Goal: Task Accomplishment & Management: Complete application form

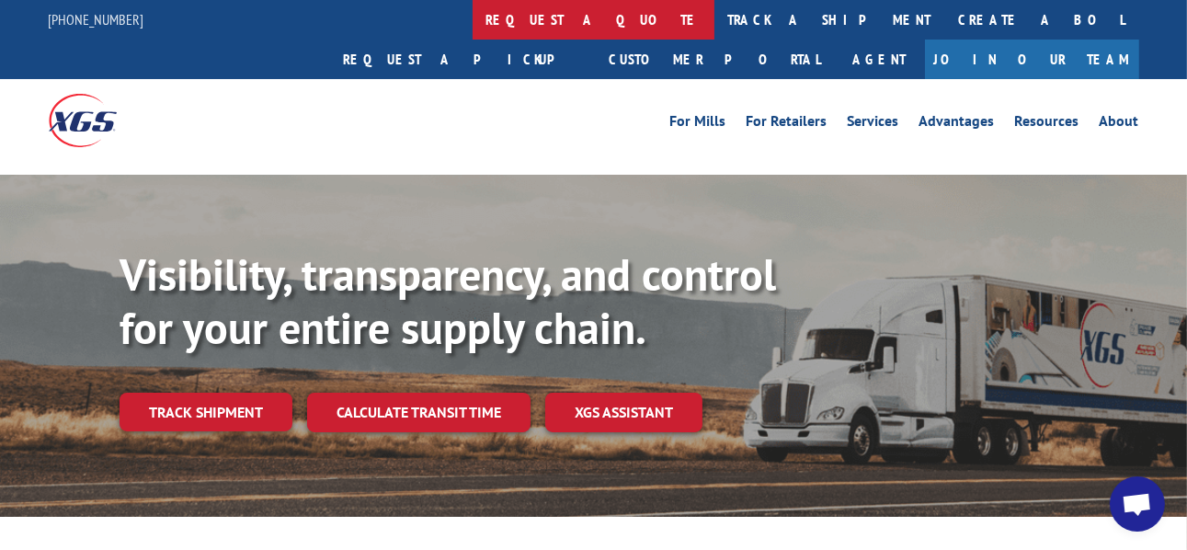
click at [472, 25] on link "request a quote" at bounding box center [593, 20] width 242 height 40
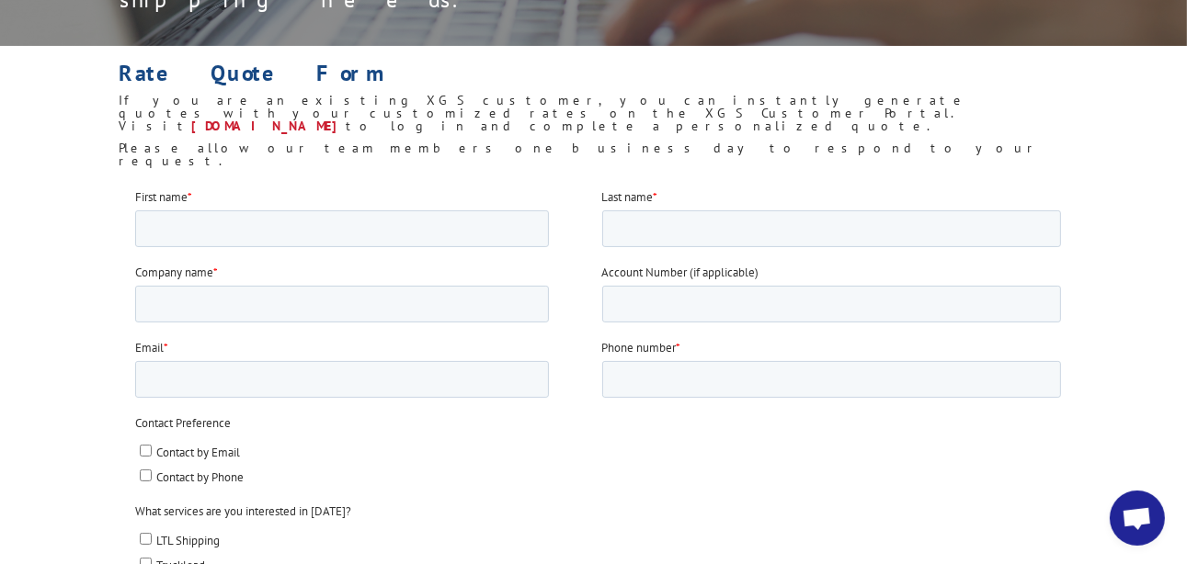
scroll to position [460, 0]
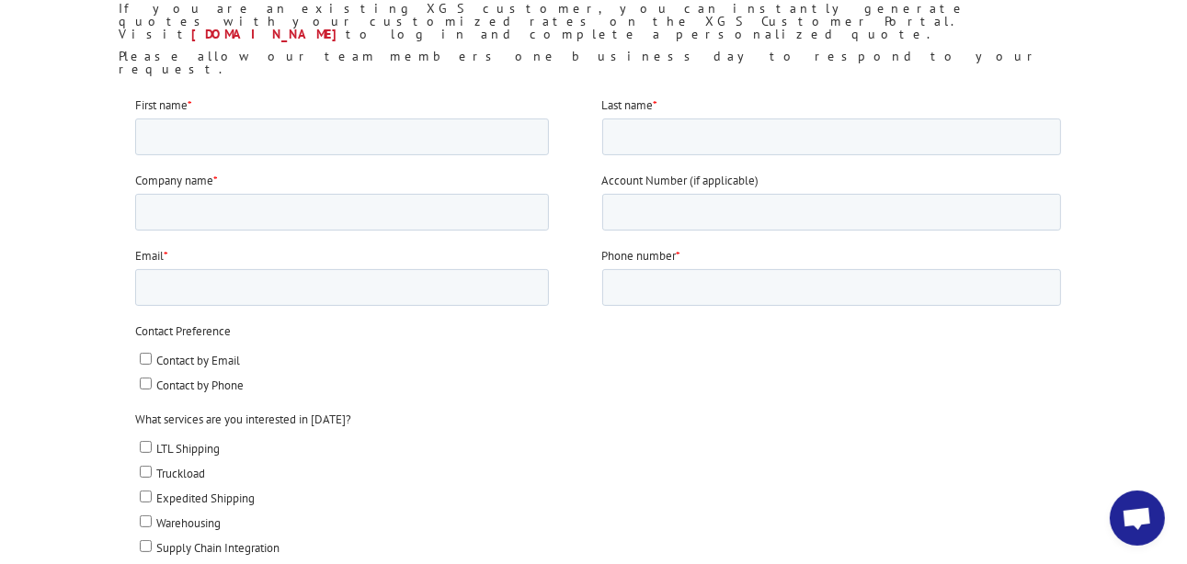
click at [213, 381] on span "Contact by Phone" at bounding box center [199, 385] width 87 height 16
click at [152, 381] on input "Contact by Phone" at bounding box center [146, 383] width 12 height 12
checkbox input "true"
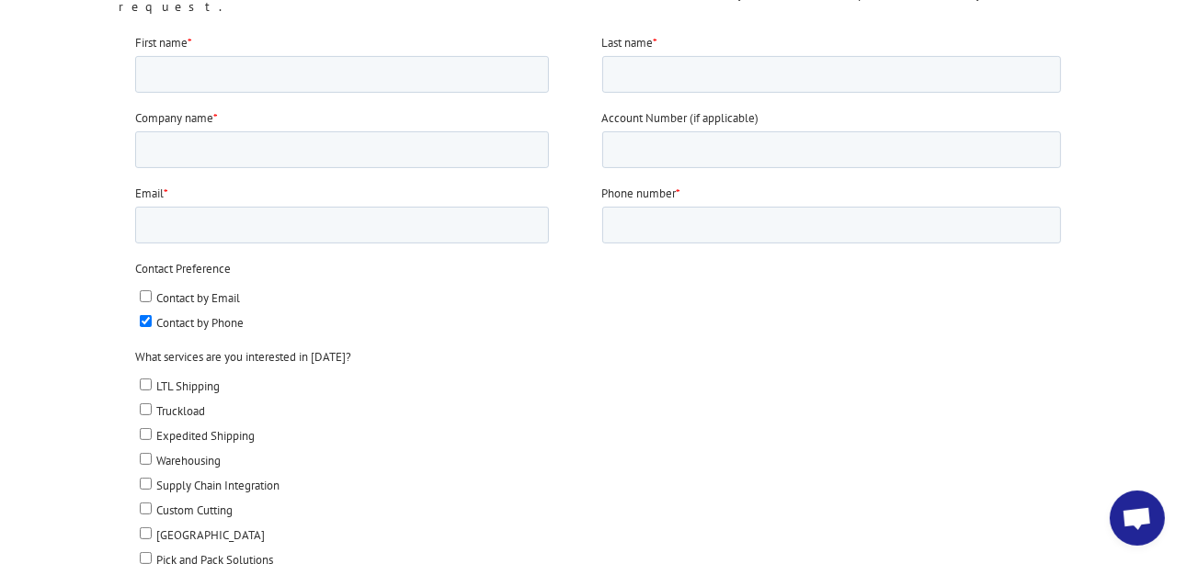
scroll to position [552, 0]
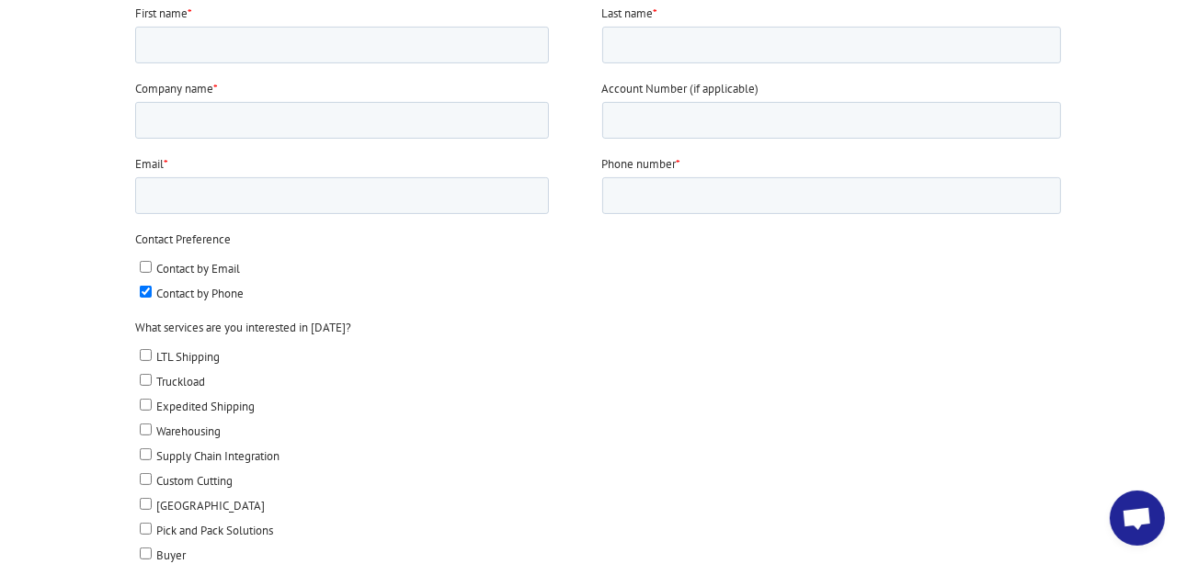
click at [211, 356] on span "LTL Shipping" at bounding box center [187, 356] width 63 height 16
click at [152, 356] on input "LTL Shipping" at bounding box center [146, 354] width 12 height 12
checkbox input "true"
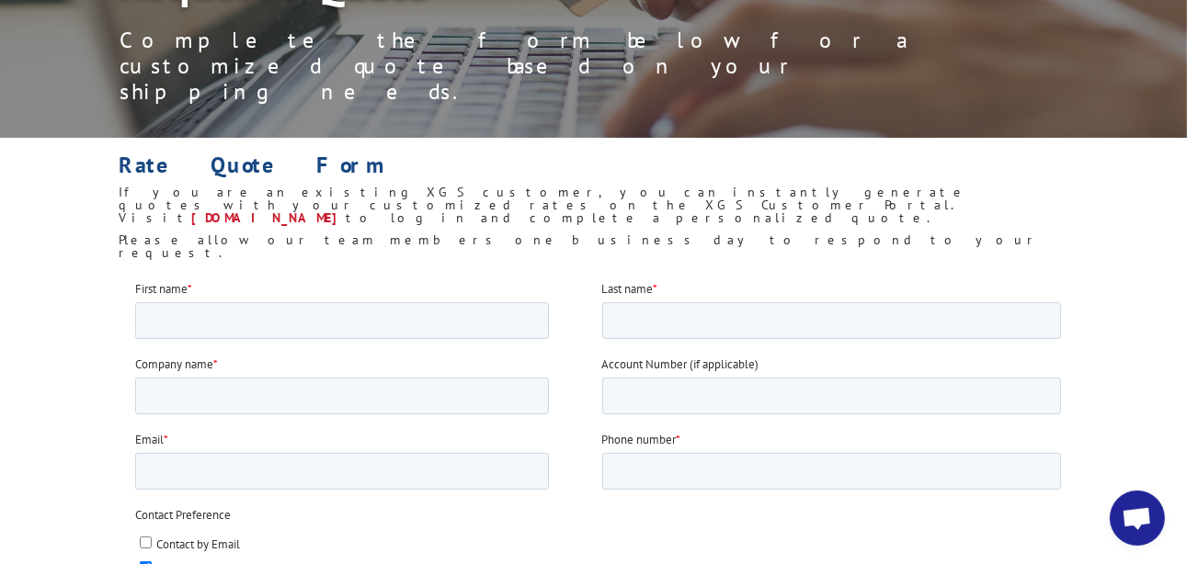
scroll to position [276, 0]
click at [383, 338] on fieldset "First name * Last name *" at bounding box center [601, 316] width 933 height 75
click at [387, 335] on input "First name *" at bounding box center [342, 320] width 414 height 37
type input "[PERSON_NAME]"
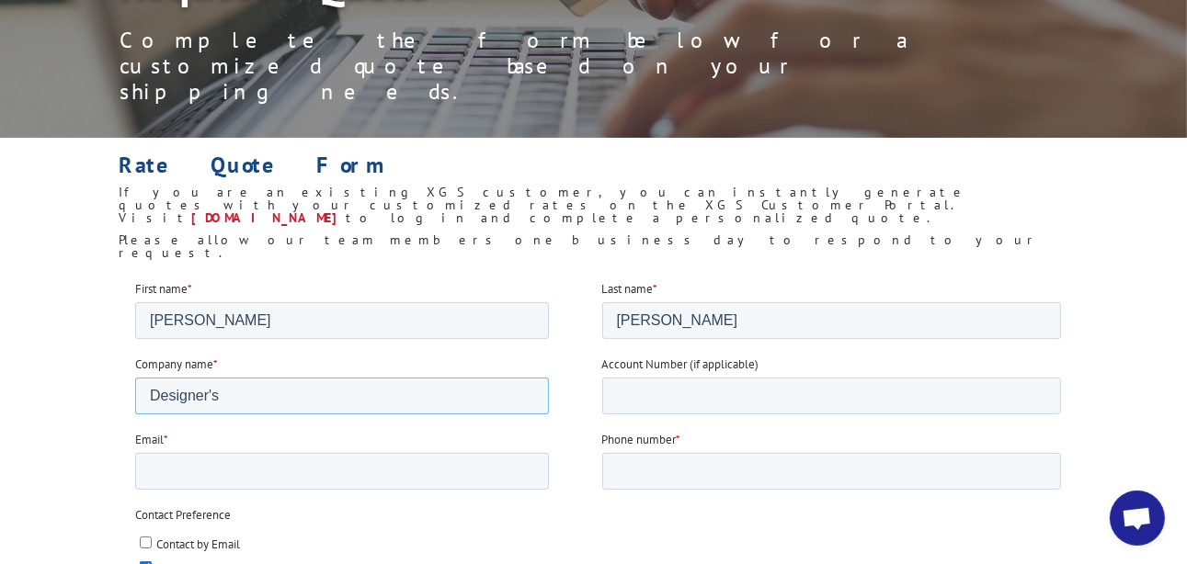
click at [414, 401] on input "Designer's" at bounding box center [342, 395] width 414 height 37
type input "Designer's Touch Flooring"
click at [336, 473] on input "Email *" at bounding box center [342, 470] width 414 height 37
type input "[EMAIL_ADDRESS][DOMAIN_NAME]"
click at [640, 473] on input "Phone number *" at bounding box center [832, 470] width 460 height 37
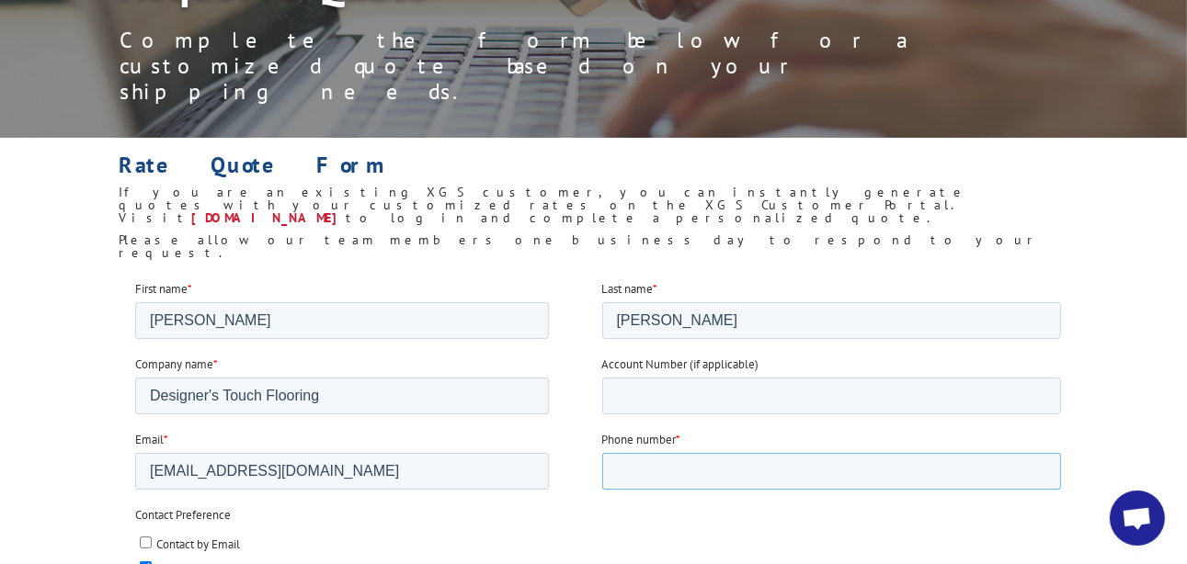
type input "[PHONE_NUMBER]"
click at [705, 544] on label "Contact by Email" at bounding box center [600, 542] width 921 height 19
click at [152, 544] on input "Contact by Email" at bounding box center [146, 542] width 12 height 12
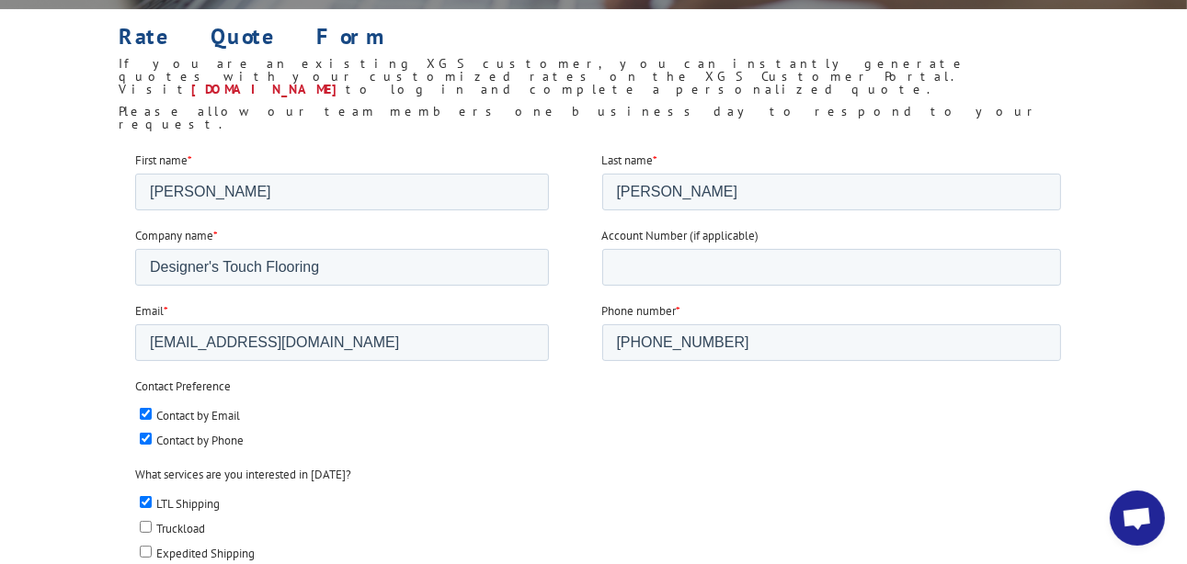
scroll to position [460, 0]
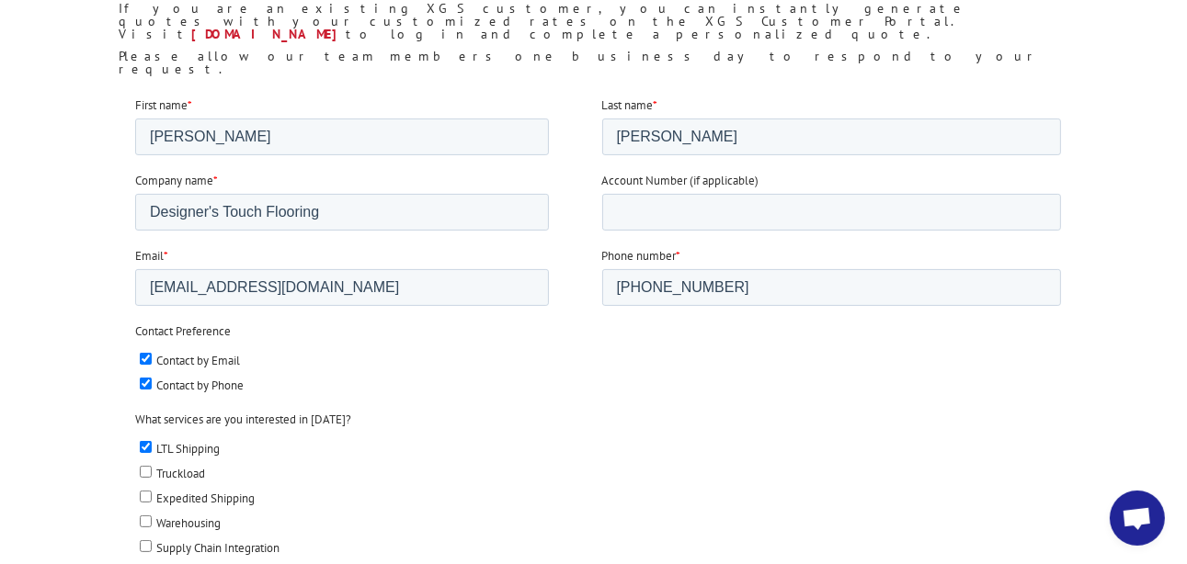
click at [142, 359] on input "Contact by Email" at bounding box center [146, 358] width 12 height 12
checkbox input "false"
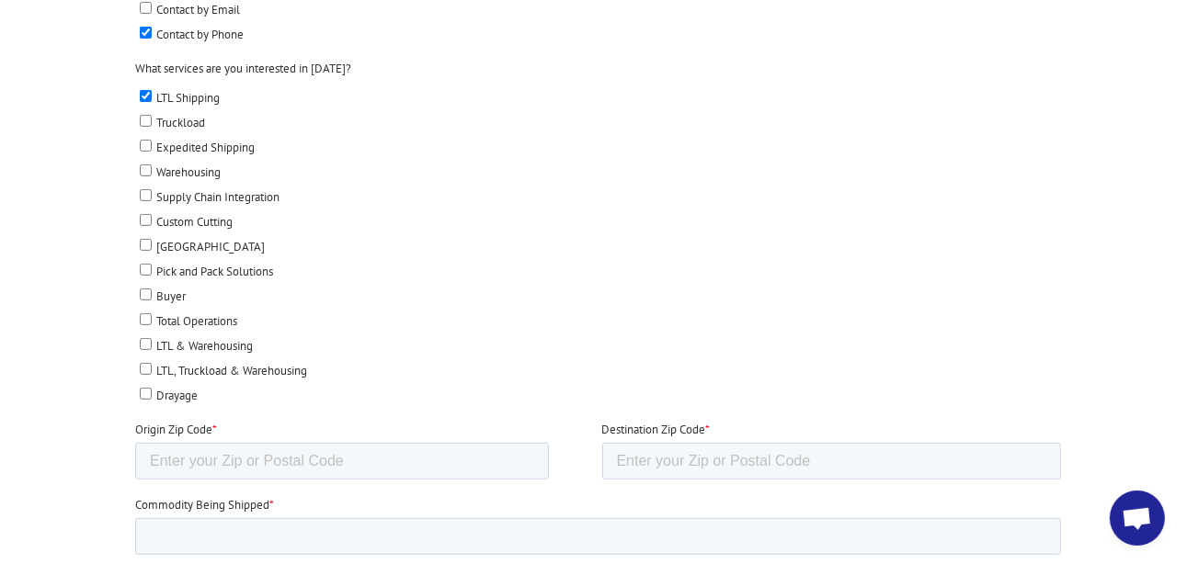
scroll to position [827, 0]
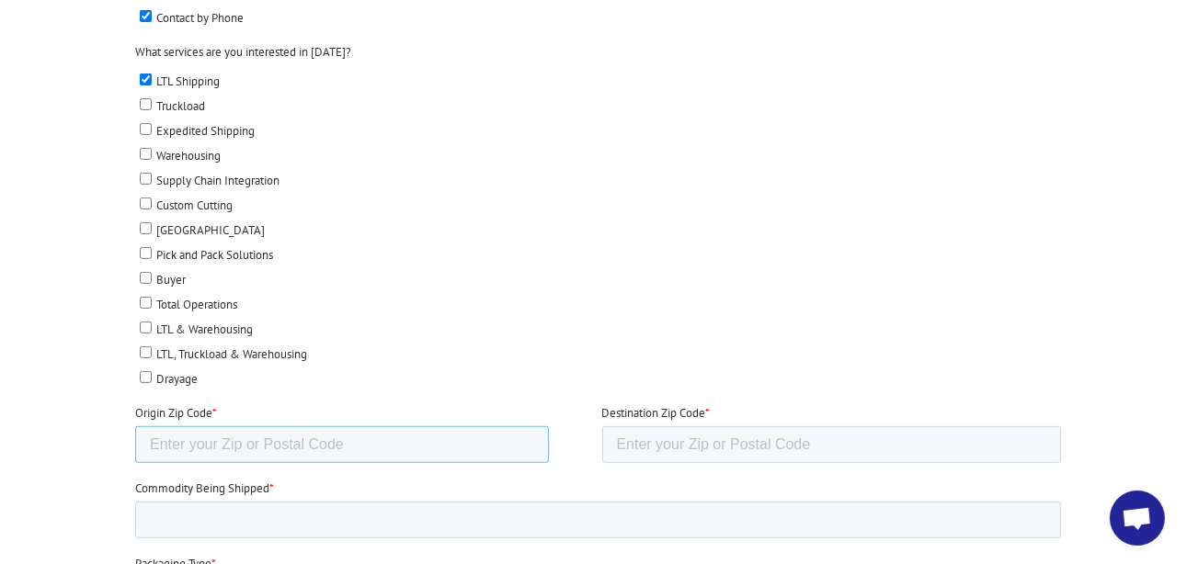
click at [480, 436] on input "Origin Zip Code *" at bounding box center [342, 445] width 414 height 37
type input "32960"
click at [654, 438] on input "Destination Zip Code *" at bounding box center [832, 445] width 460 height 37
type input "30701"
click at [458, 517] on input "Commodity Being Shipped *" at bounding box center [598, 520] width 926 height 37
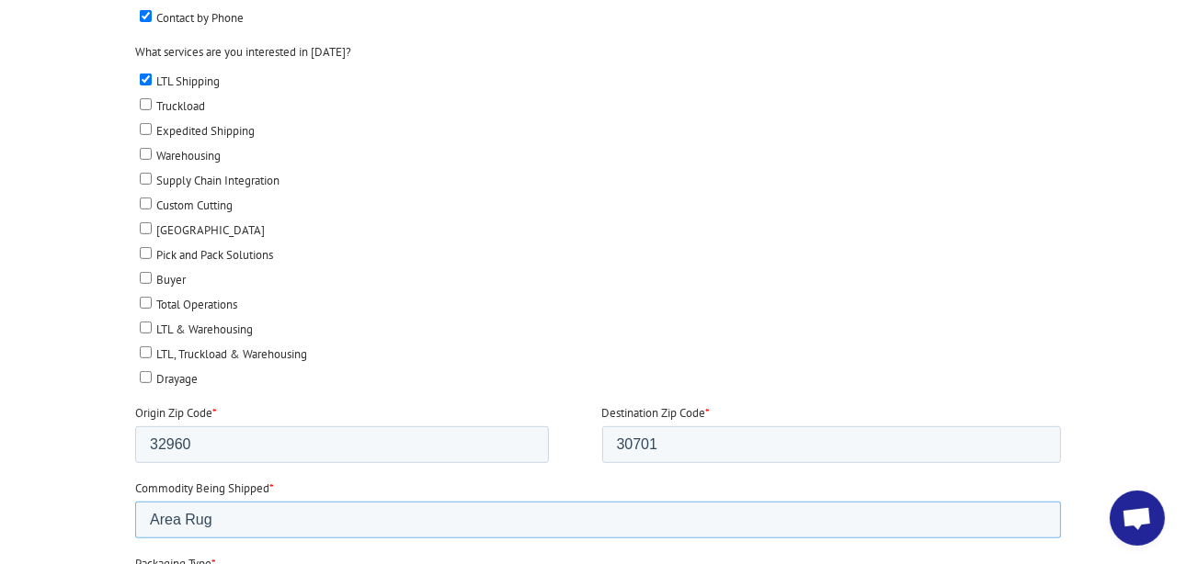
type input "Area Rug"
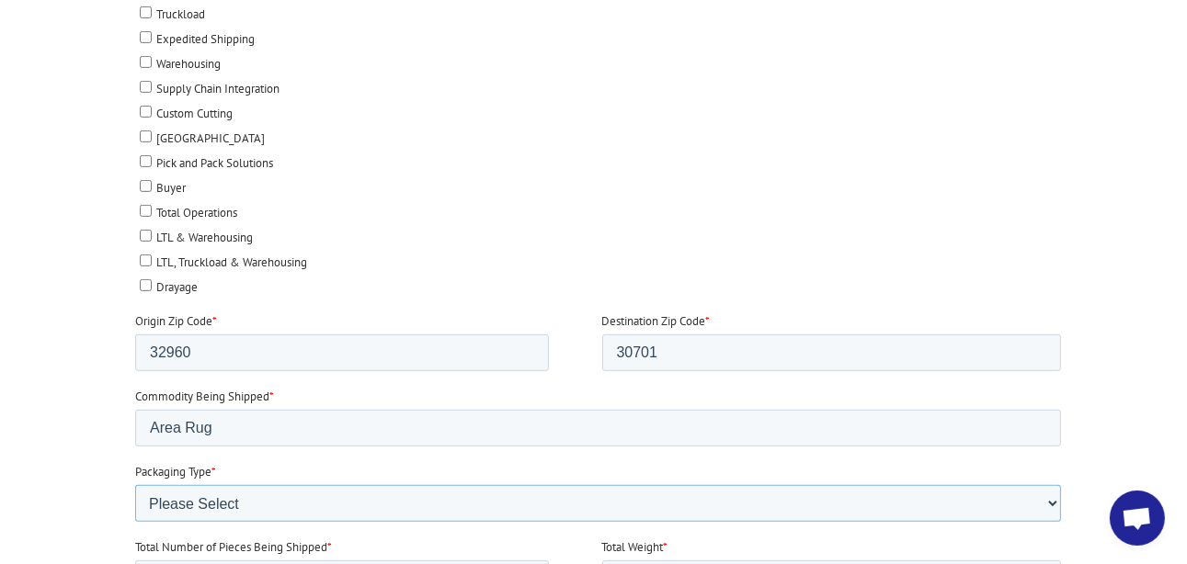
scroll to position [1011, 0]
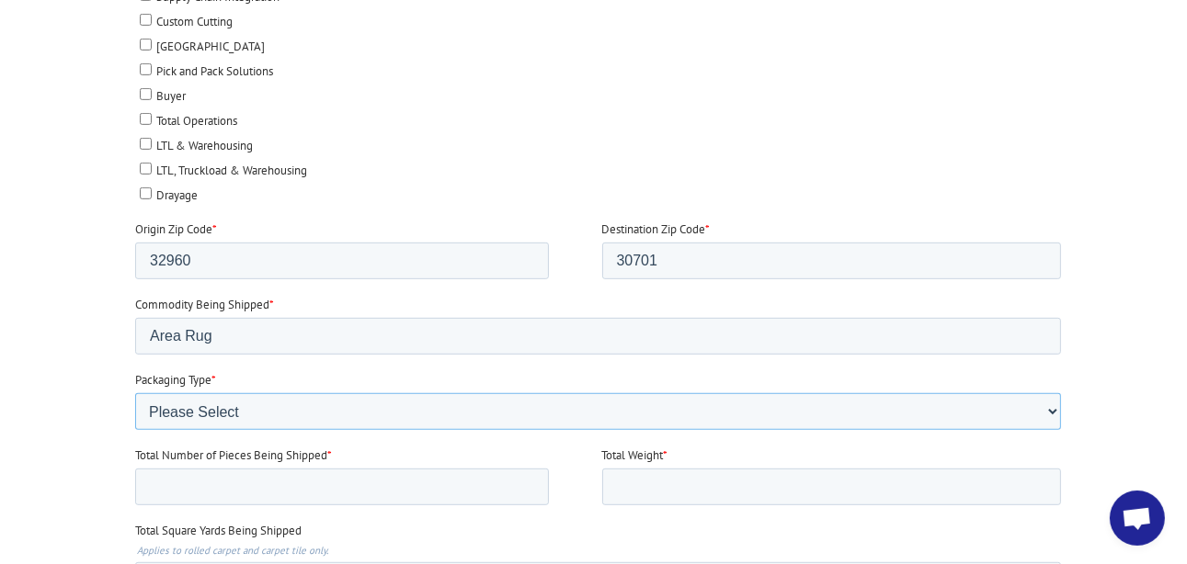
click at [325, 401] on select "Please Select Rolled Goods Palletized" at bounding box center [598, 411] width 926 height 37
select select "Rolled Carpet"
click at [135, 430] on select "Please Select Rolled Goods Palletized" at bounding box center [598, 411] width 926 height 37
click at [231, 481] on input "Total Number of Pieces Being Shipped *" at bounding box center [342, 487] width 414 height 37
type input "1"
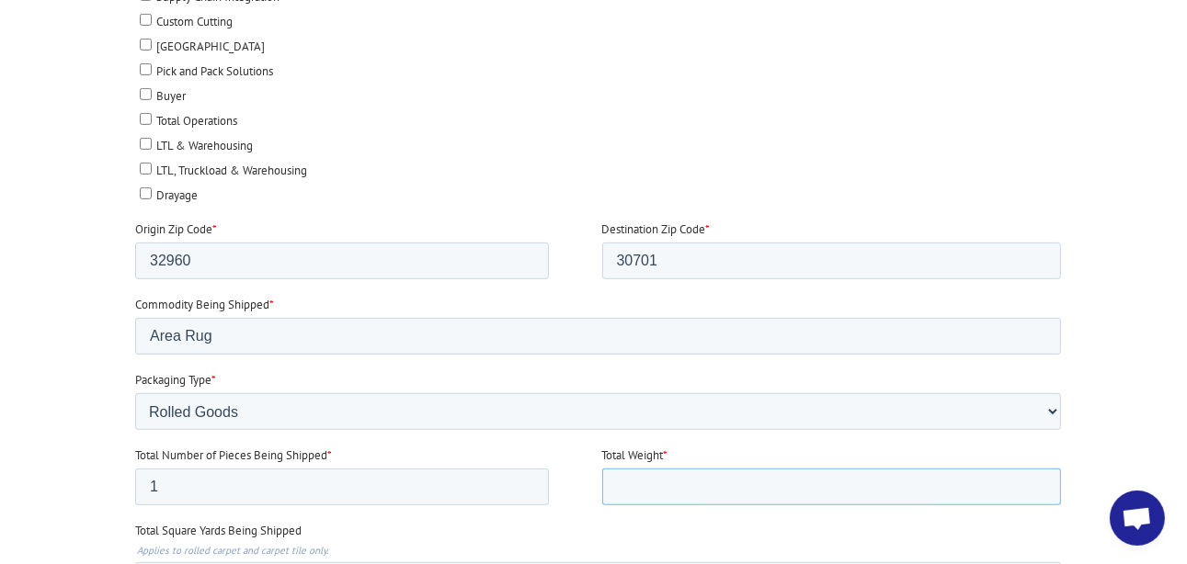
click at [619, 478] on input "Total Weight *" at bounding box center [832, 487] width 460 height 37
type input "104.31"
click at [641, 522] on label "Total Square Yards Being Shipped" at bounding box center [601, 531] width 933 height 18
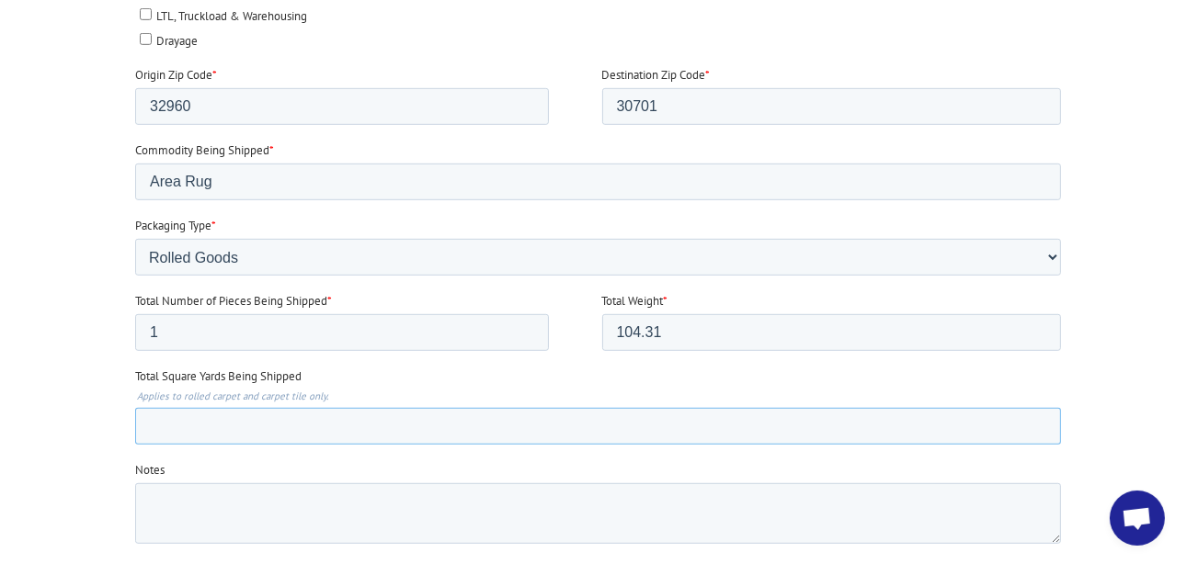
scroll to position [1195, 0]
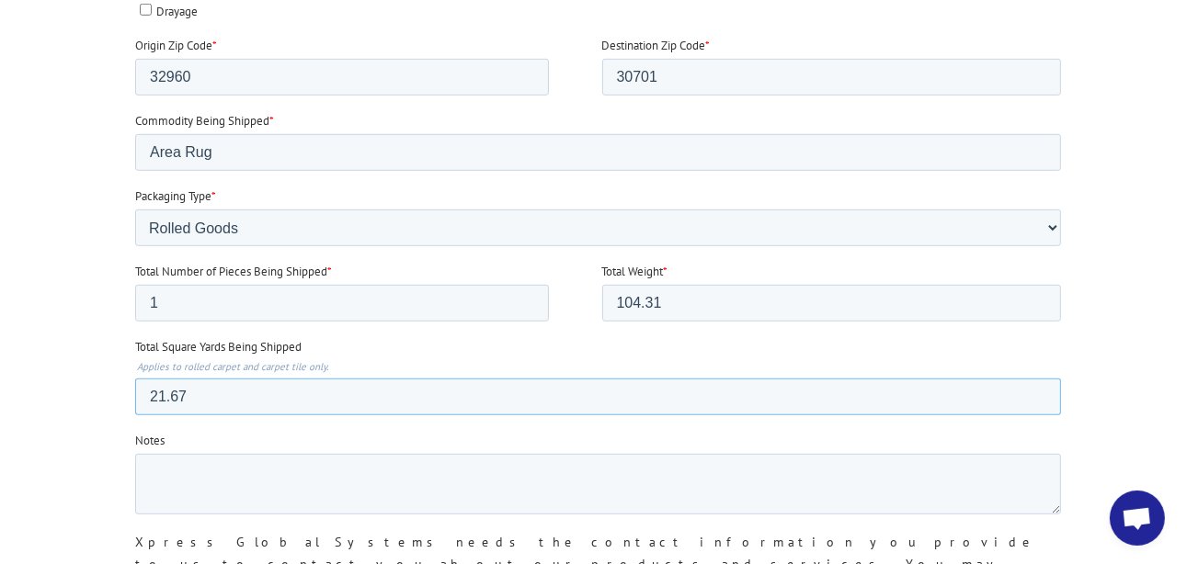
type input "21.67"
